Goal: Register for event/course

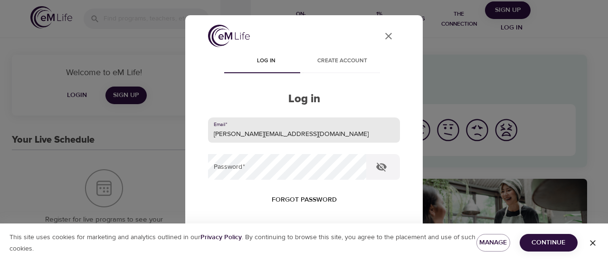
type input "[PERSON_NAME][EMAIL_ADDRESS][DOMAIN_NAME]"
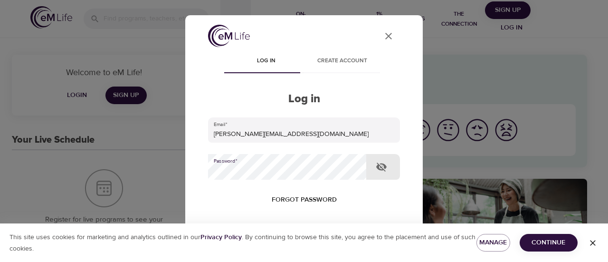
click at [281, 251] on button "Log in" at bounding box center [304, 261] width 47 height 20
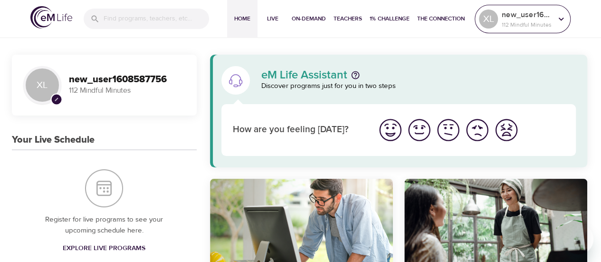
click at [514, 25] on p "112 Mindful Minutes" at bounding box center [527, 24] width 50 height 9
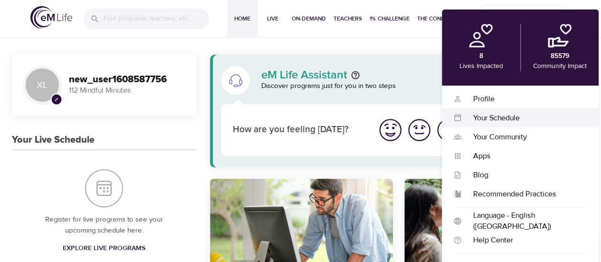
click at [506, 115] on div "Your Schedule" at bounding box center [524, 118] width 125 height 11
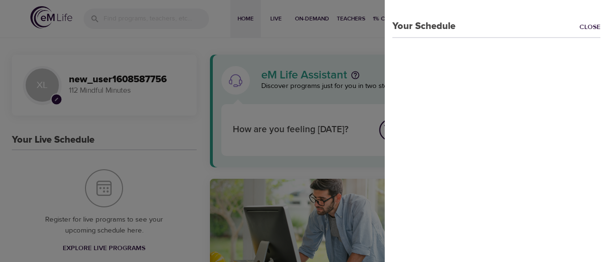
click at [342, 41] on div at bounding box center [304, 131] width 608 height 262
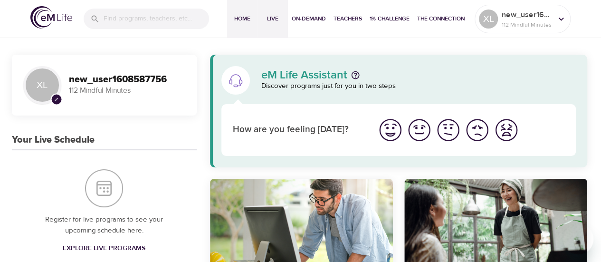
click at [265, 22] on span "Live" at bounding box center [272, 19] width 23 height 10
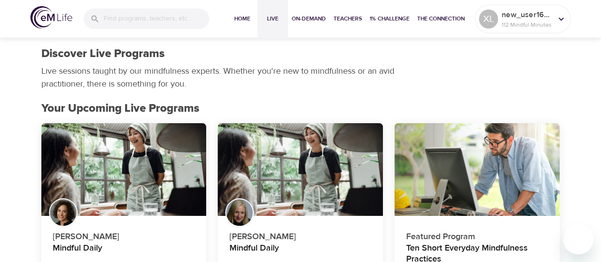
scroll to position [95, 0]
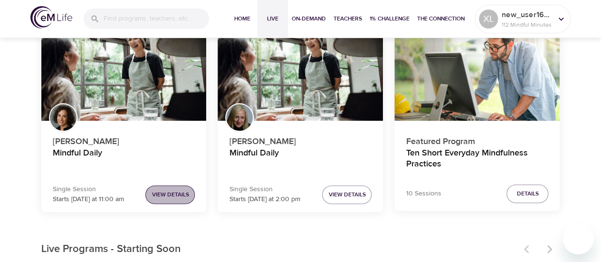
click at [190, 193] on button "View Details" at bounding box center [169, 194] width 49 height 19
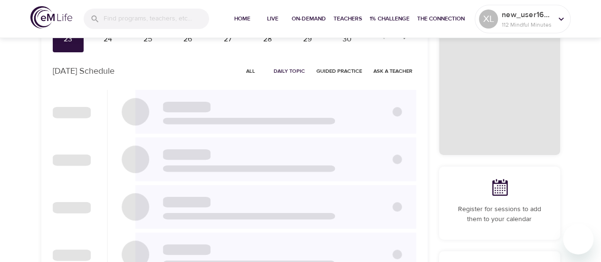
checkbox input "true"
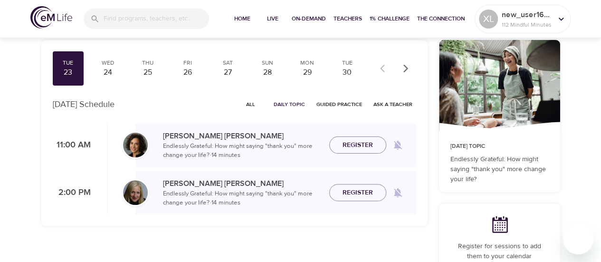
scroll to position [48, 0]
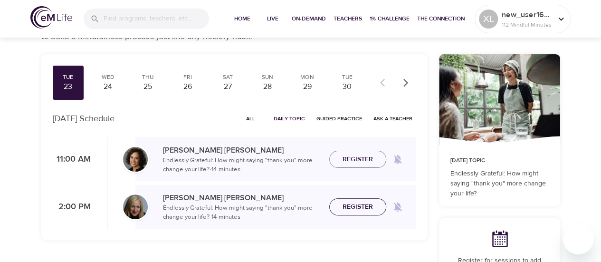
click at [361, 205] on span "Register" at bounding box center [358, 207] width 30 height 12
click at [115, 87] on div "24" at bounding box center [108, 86] width 24 height 11
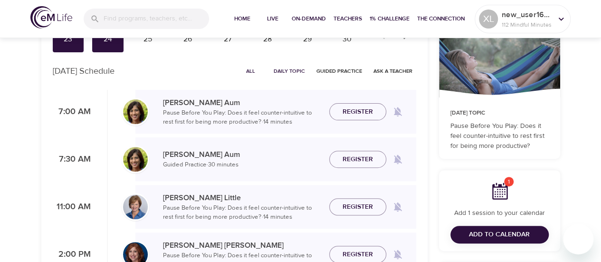
scroll to position [143, 0]
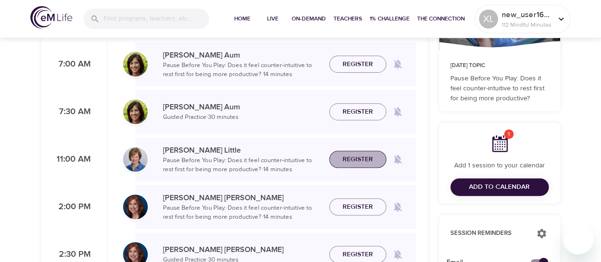
click at [355, 165] on button "Register" at bounding box center [357, 160] width 57 height 18
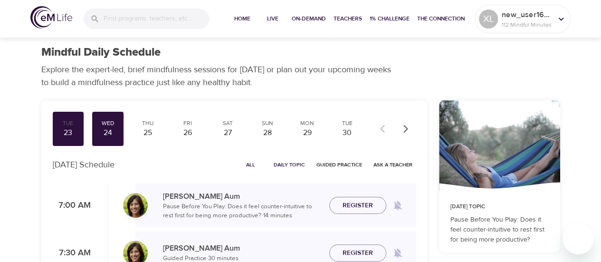
scroll to position [0, 0]
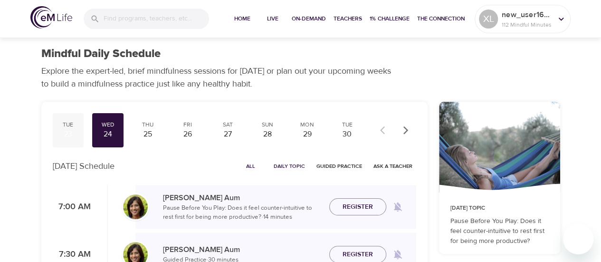
click at [81, 127] on div "Tue 23" at bounding box center [68, 130] width 31 height 34
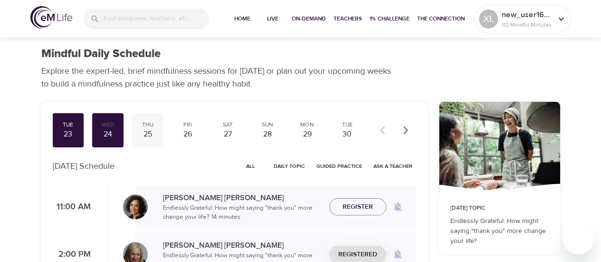
click at [140, 137] on div "25" at bounding box center [148, 134] width 24 height 11
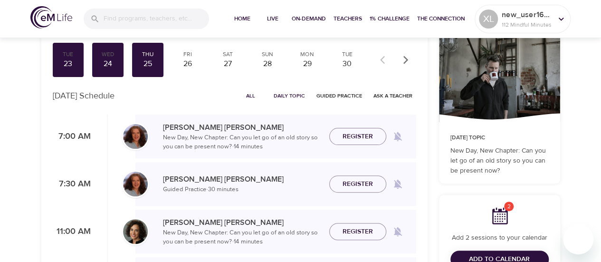
scroll to position [95, 0]
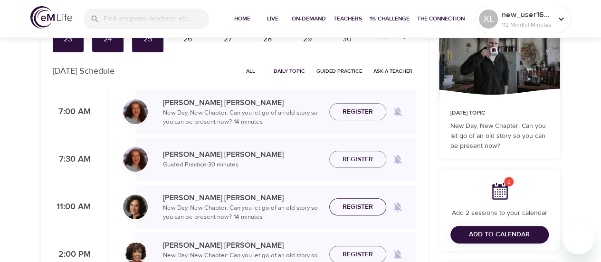
click at [345, 207] on span "Register" at bounding box center [358, 207] width 30 height 12
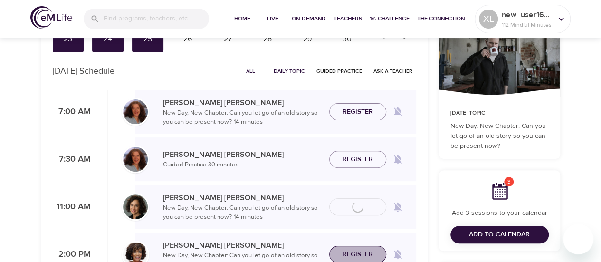
click at [354, 255] on span "Register" at bounding box center [358, 255] width 30 height 12
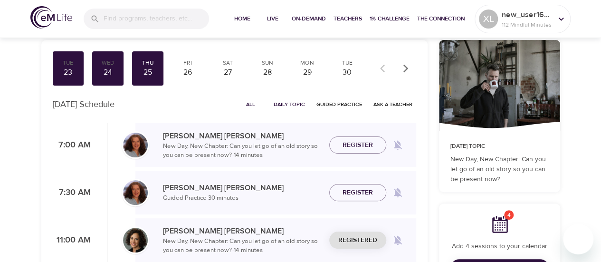
scroll to position [48, 0]
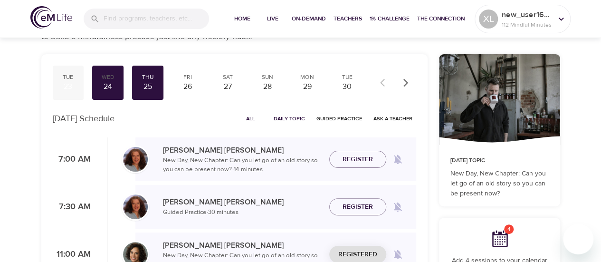
click at [61, 86] on div "23" at bounding box center [69, 86] width 24 height 11
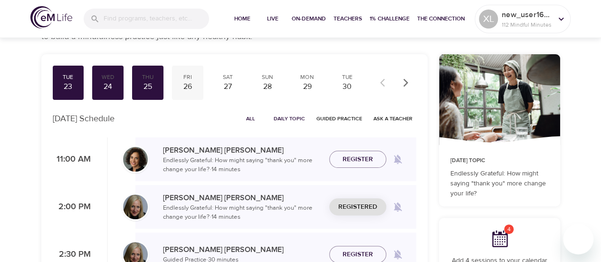
click at [187, 85] on div "26" at bounding box center [188, 86] width 24 height 11
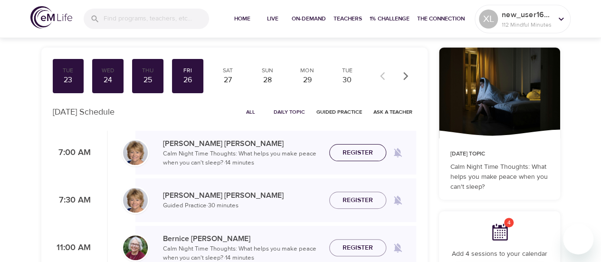
scroll to position [95, 0]
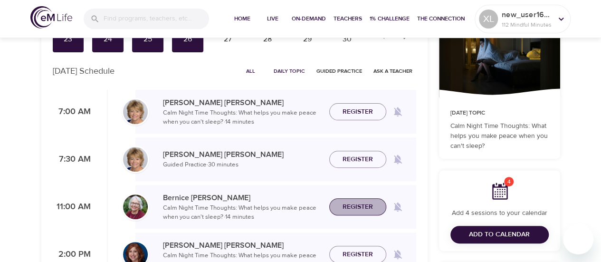
click at [365, 206] on span "Register" at bounding box center [358, 207] width 30 height 12
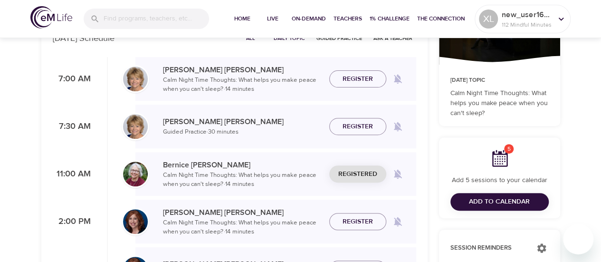
scroll to position [143, 0]
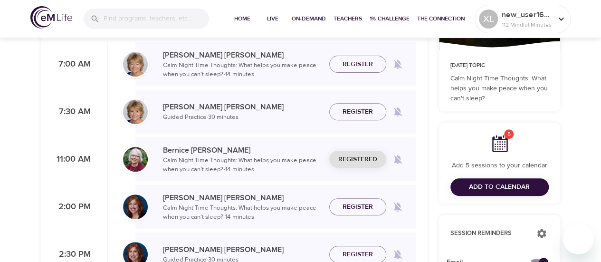
click at [363, 203] on span "Register" at bounding box center [358, 207] width 30 height 12
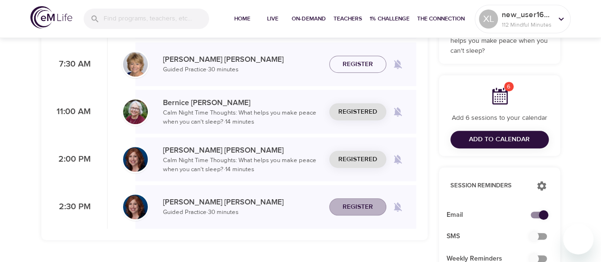
click at [363, 202] on span "Register" at bounding box center [358, 207] width 30 height 12
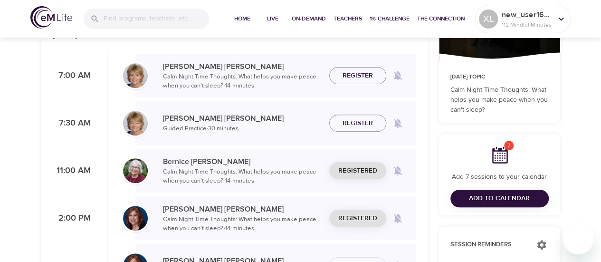
scroll to position [48, 0]
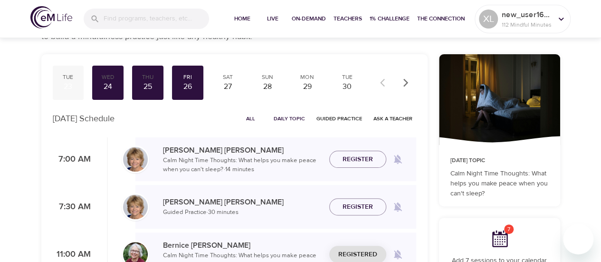
click at [71, 86] on div "23" at bounding box center [69, 86] width 24 height 11
